Goal: Transaction & Acquisition: Book appointment/travel/reservation

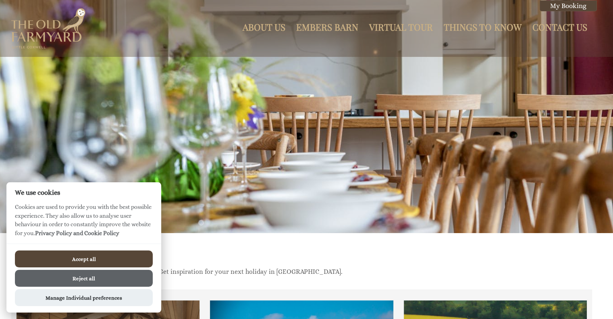
click at [79, 278] on button "Reject all" at bounding box center [84, 278] width 138 height 17
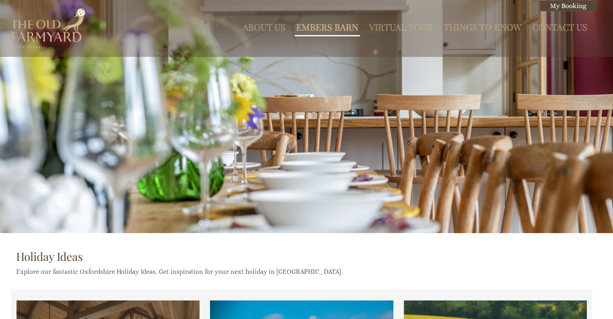
click at [321, 27] on link "Embers Barn" at bounding box center [327, 27] width 62 height 12
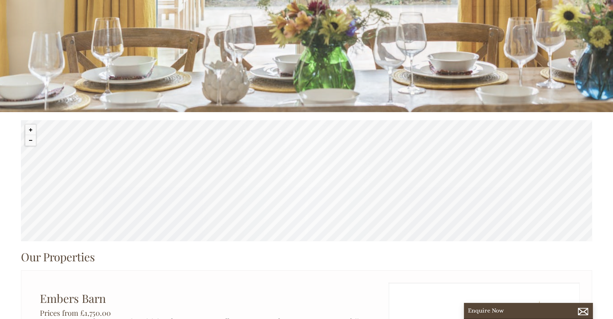
scroll to position [0, 7]
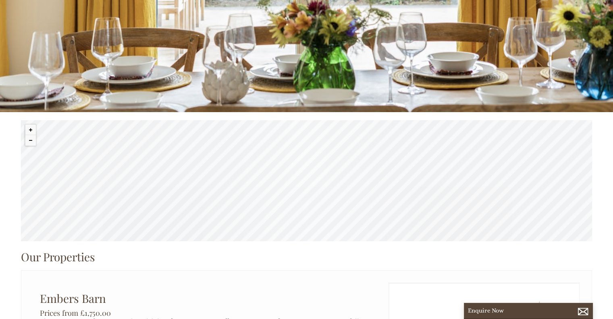
drag, startPoint x: 438, startPoint y: 187, endPoint x: 378, endPoint y: 237, distance: 78.4
click at [378, 237] on div "© MapTiler © OpenStreetMap contributors" at bounding box center [306, 180] width 571 height 121
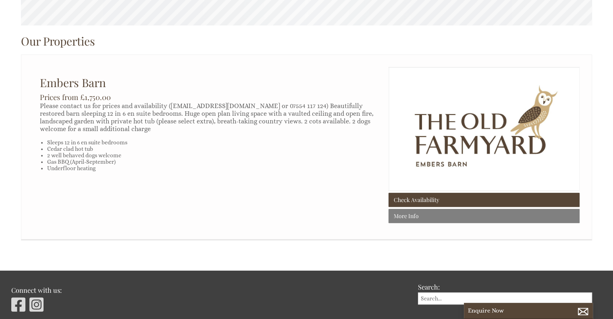
scroll to position [337, 0]
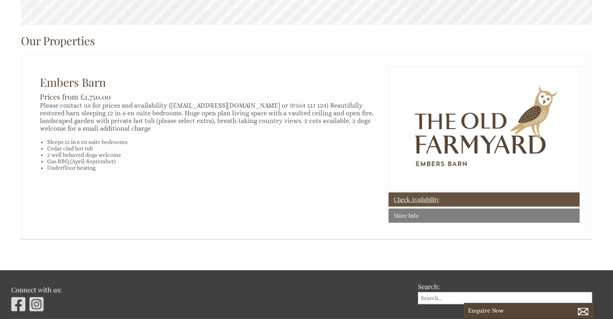
click at [417, 203] on link "Check Availability" at bounding box center [484, 199] width 191 height 14
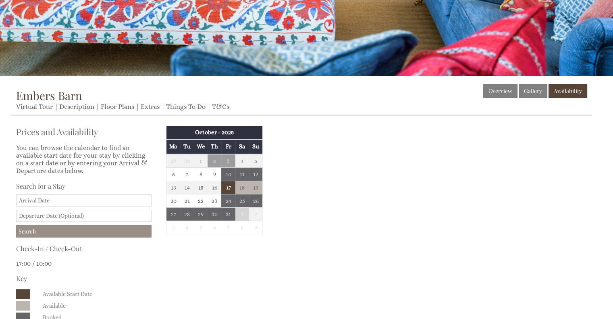
scroll to position [161, 0]
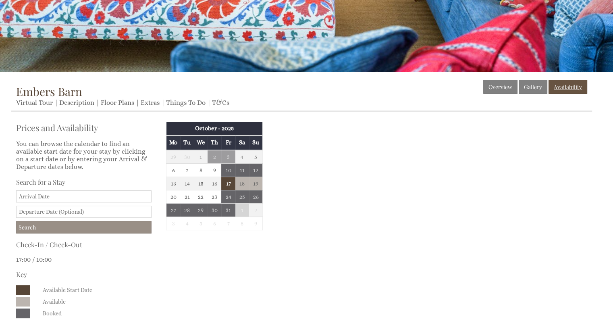
click at [570, 89] on link "Availability" at bounding box center [568, 87] width 39 height 14
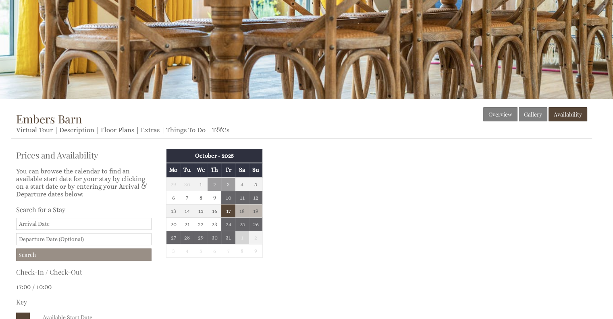
scroll to position [134, 0]
click at [246, 158] on th "October - 2025" at bounding box center [215, 156] width 96 height 14
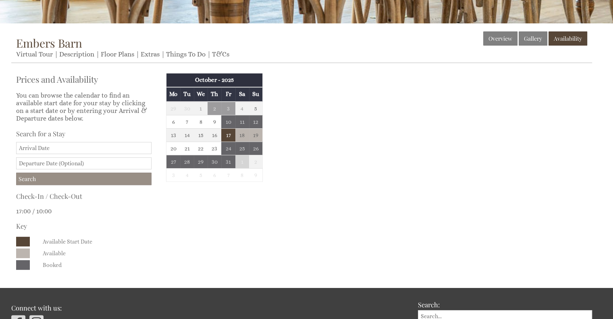
scroll to position [210, 0]
click at [127, 56] on link "Floor Plans" at bounding box center [117, 54] width 33 height 8
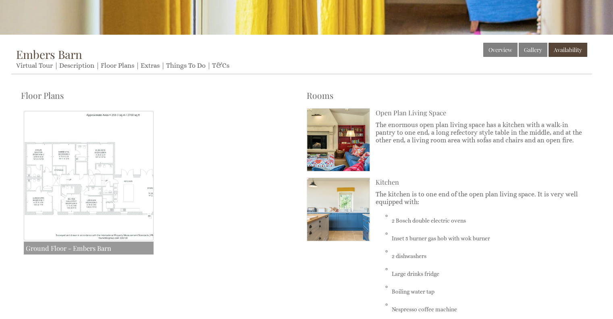
scroll to position [218, 0]
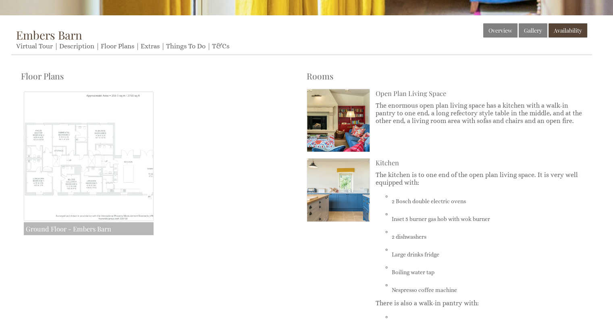
click at [96, 147] on img at bounding box center [89, 157] width 130 height 130
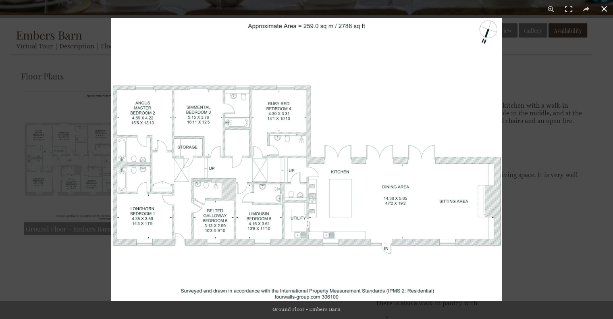
click at [530, 109] on div at bounding box center [417, 177] width 613 height 319
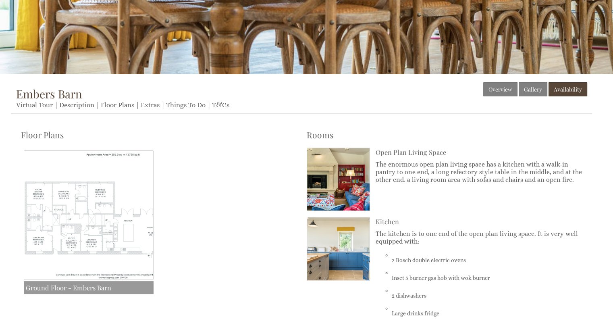
scroll to position [165, 0]
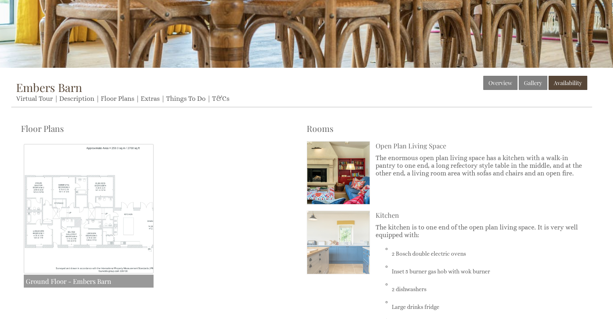
click at [334, 229] on img at bounding box center [338, 242] width 63 height 63
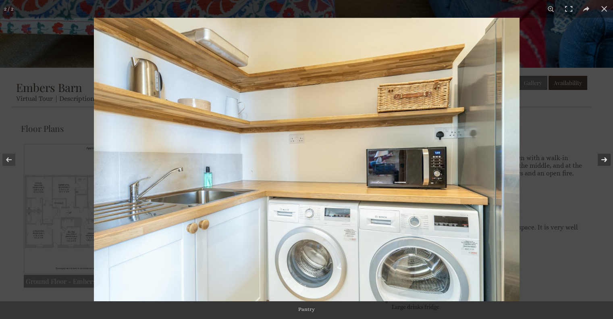
click at [609, 157] on button at bounding box center [599, 160] width 28 height 40
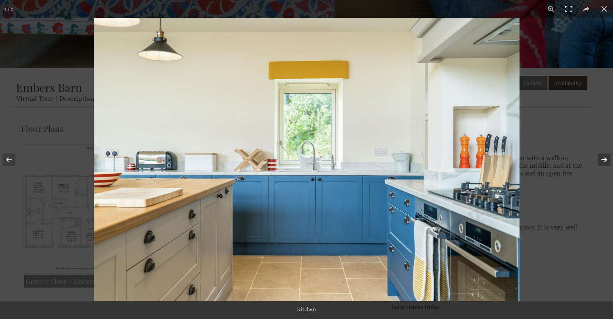
click at [609, 157] on button at bounding box center [599, 160] width 28 height 40
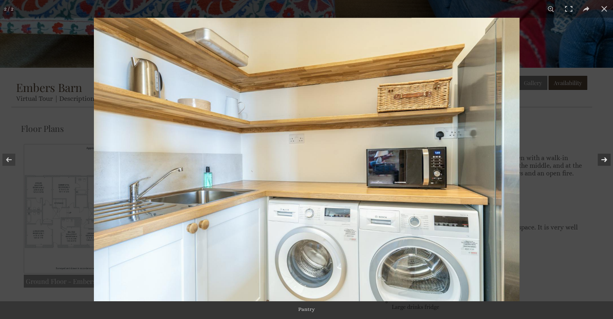
click at [609, 157] on button at bounding box center [599, 160] width 28 height 40
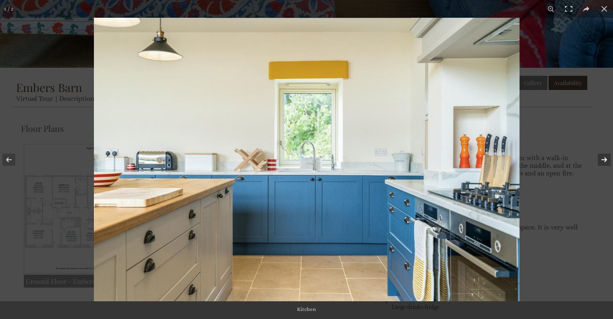
click at [609, 157] on button at bounding box center [599, 160] width 28 height 40
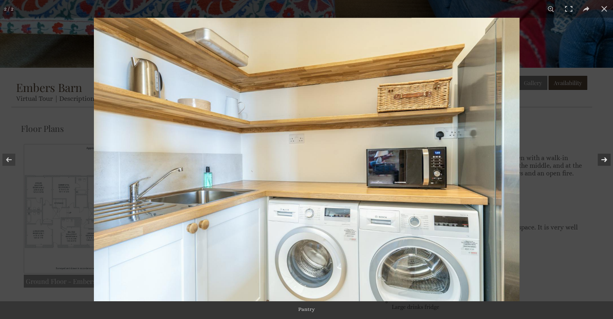
click at [609, 157] on button at bounding box center [599, 160] width 28 height 40
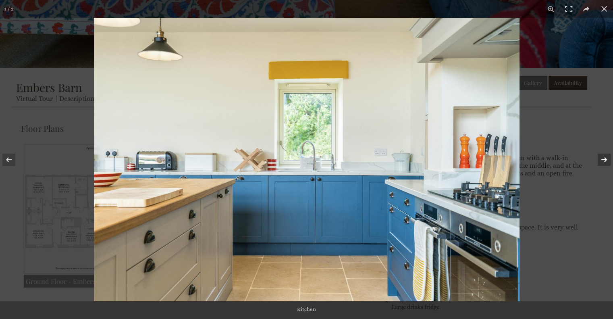
click at [609, 157] on button at bounding box center [599, 160] width 28 height 40
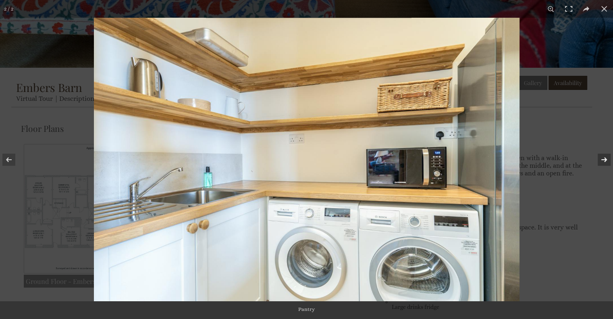
click at [609, 157] on button at bounding box center [599, 160] width 28 height 40
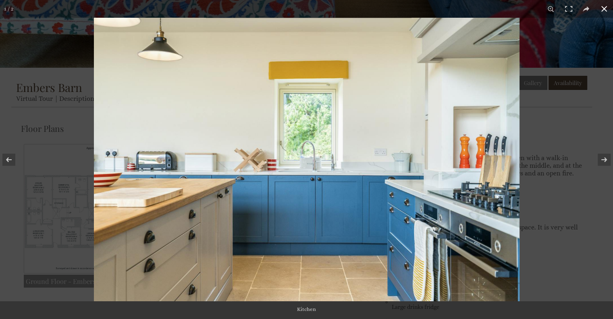
click at [595, 135] on div at bounding box center [400, 177] width 613 height 319
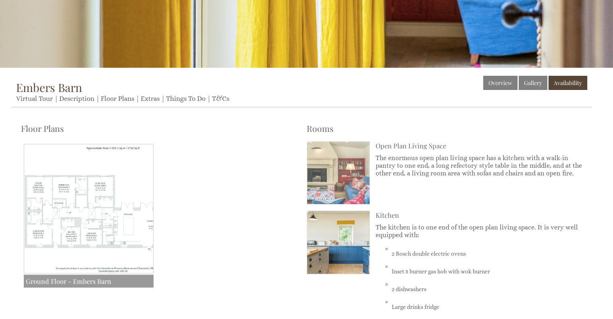
click at [329, 187] on img at bounding box center [338, 173] width 63 height 63
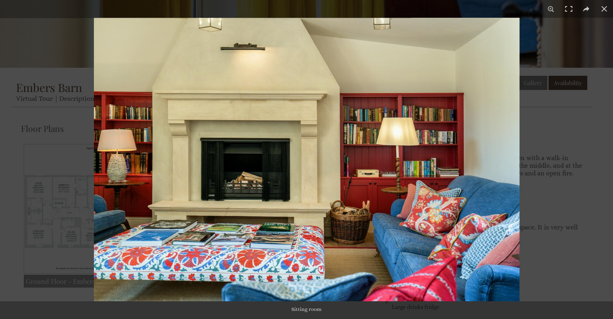
click at [500, 187] on img at bounding box center [307, 160] width 426 height 284
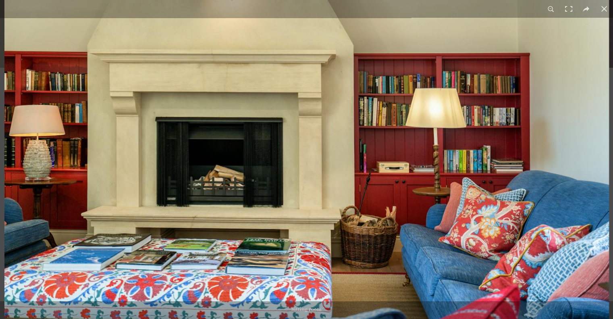
click at [500, 187] on img at bounding box center [306, 147] width 605 height 403
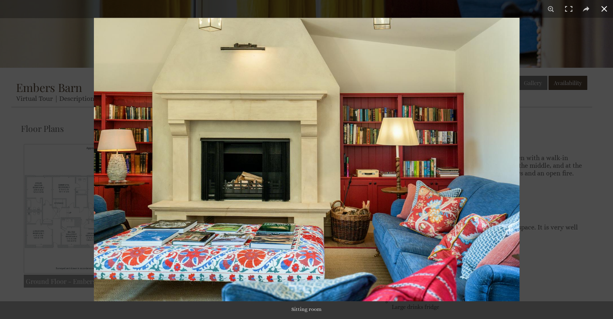
click at [547, 174] on div at bounding box center [400, 177] width 613 height 319
